Goal: Information Seeking & Learning: Learn about a topic

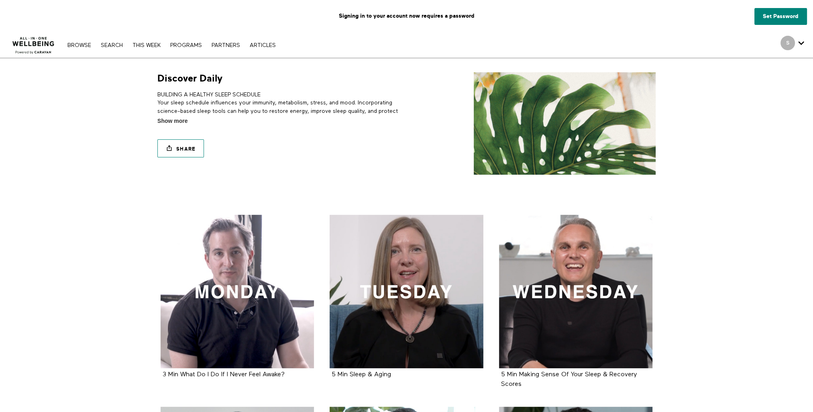
click at [191, 151] on link "Share" at bounding box center [180, 148] width 47 height 18
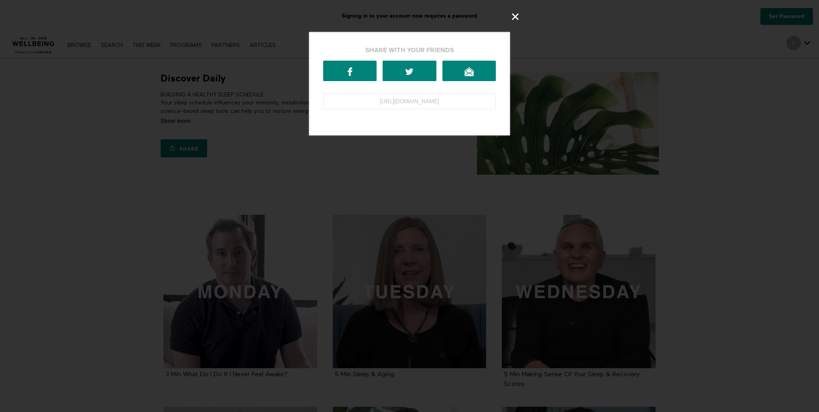
click at [512, 15] on icon at bounding box center [515, 16] width 9 height 9
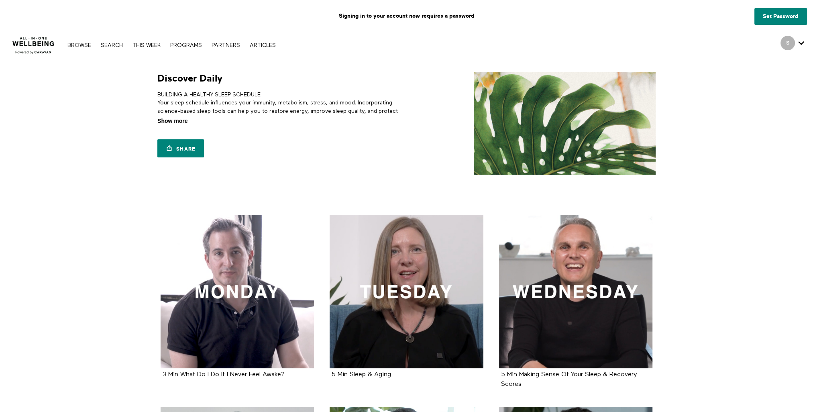
click at [172, 122] on span "Show more" at bounding box center [172, 121] width 30 height 8
click at [0, 0] on input "Show more Show less" at bounding box center [0, 0] width 0 height 0
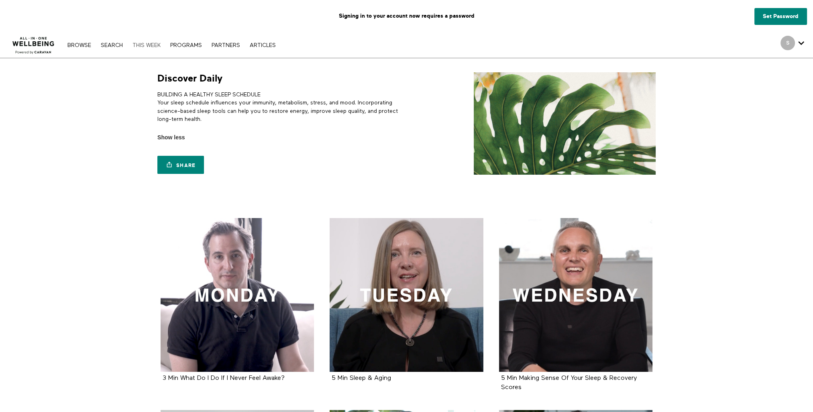
click at [145, 43] on link "THIS WEEK" at bounding box center [146, 46] width 36 height 6
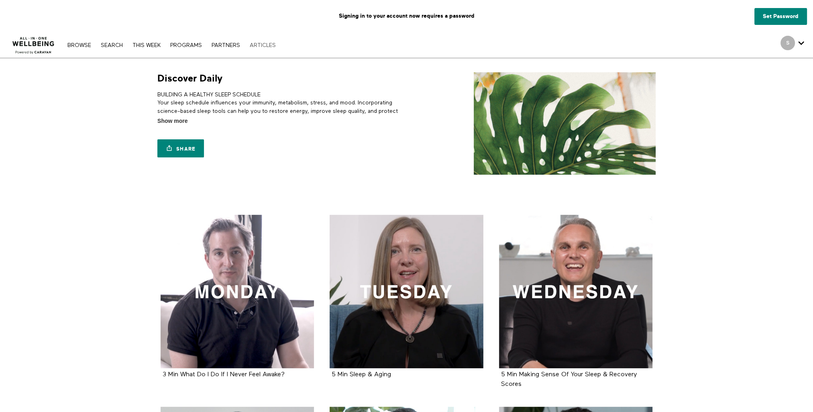
click at [267, 46] on link "ARTICLES" at bounding box center [263, 46] width 34 height 6
